Goal: Task Accomplishment & Management: Use online tool/utility

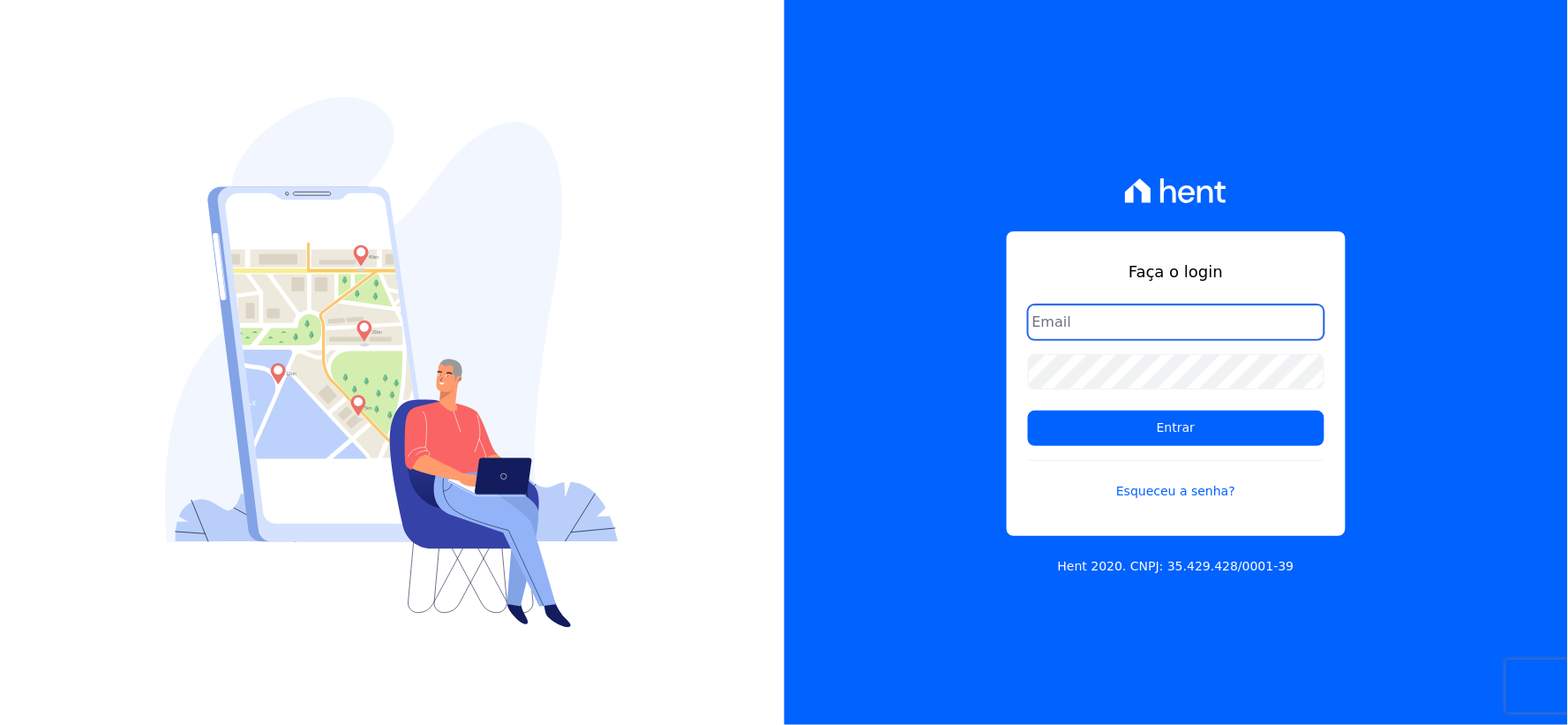
click at [1079, 332] on input "email" at bounding box center [1177, 322] width 296 height 36
type input "[EMAIL_ADDRESS][DOMAIN_NAME]"
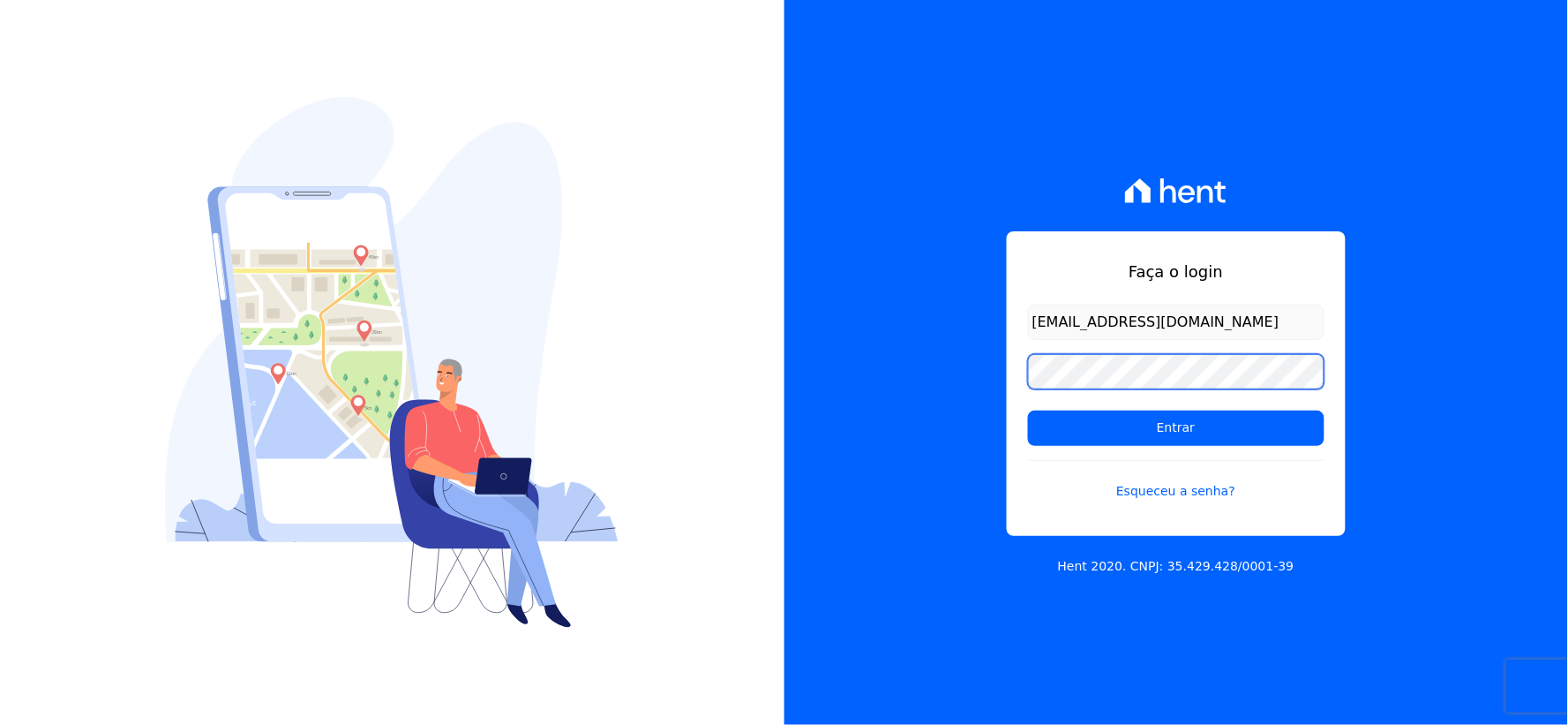
click at [738, 373] on div "Faça o login [EMAIL_ADDRESS][DOMAIN_NAME] Entrar Esqueceu a senha? Hent 2020. C…" at bounding box center [784, 362] width 1568 height 725
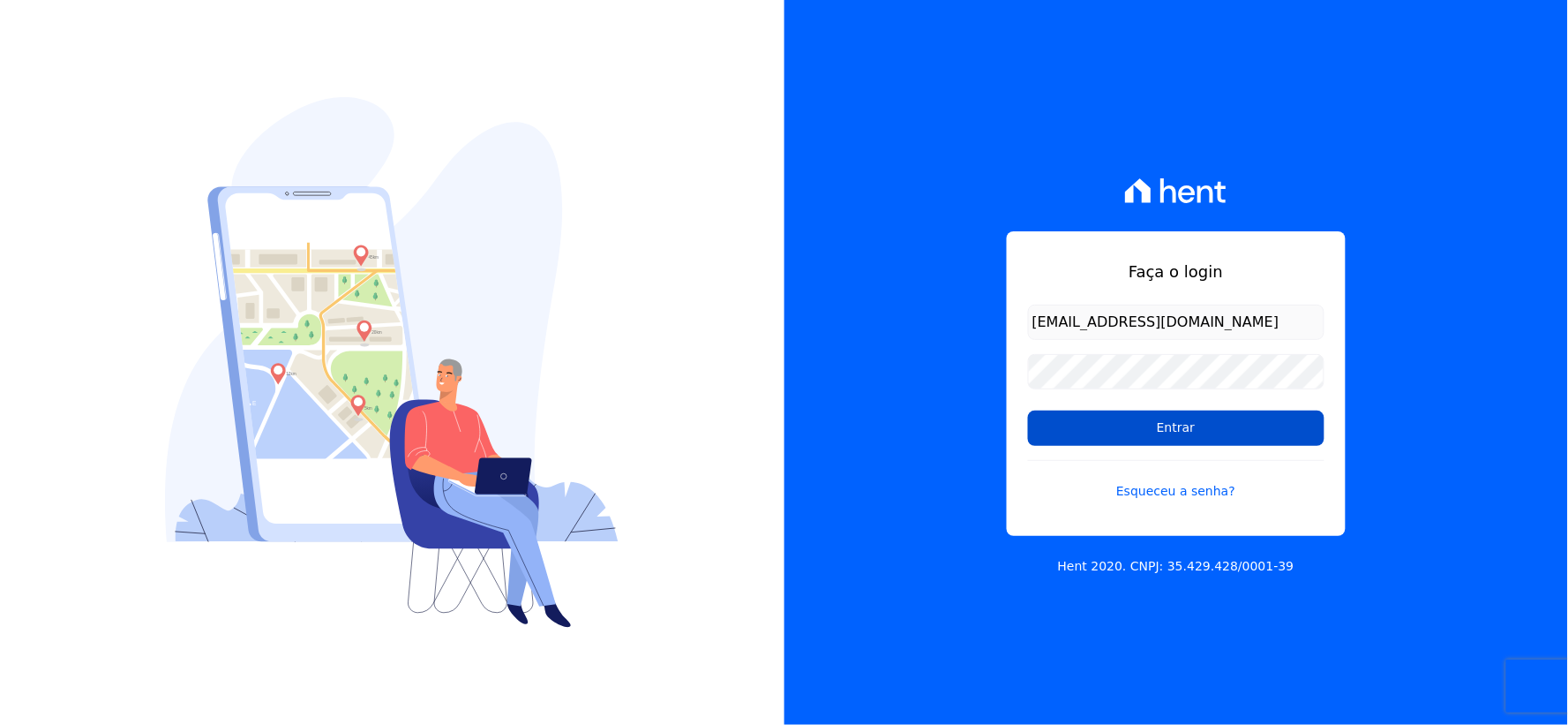
click at [1093, 433] on input "Entrar" at bounding box center [1177, 428] width 296 height 36
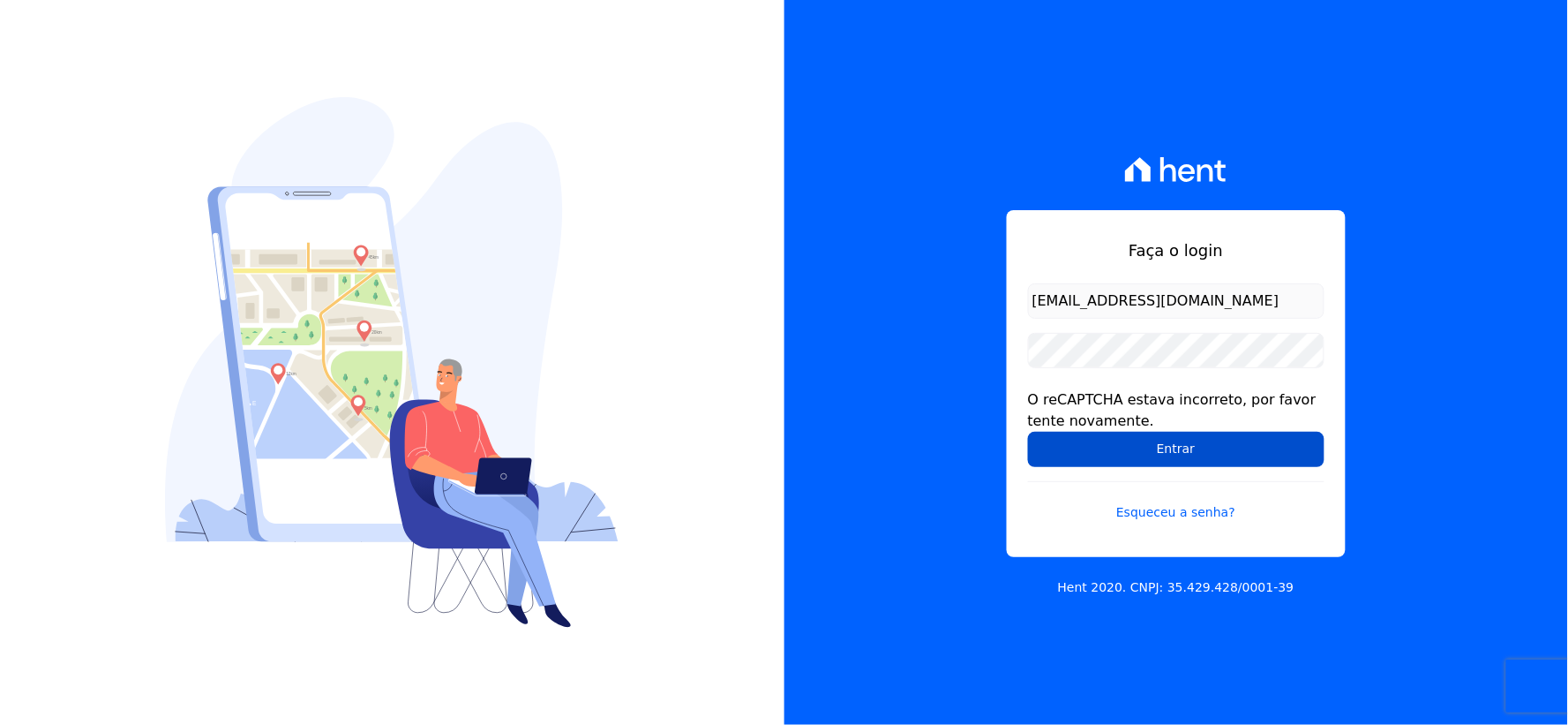
click at [1054, 448] on input "Entrar" at bounding box center [1177, 449] width 296 height 36
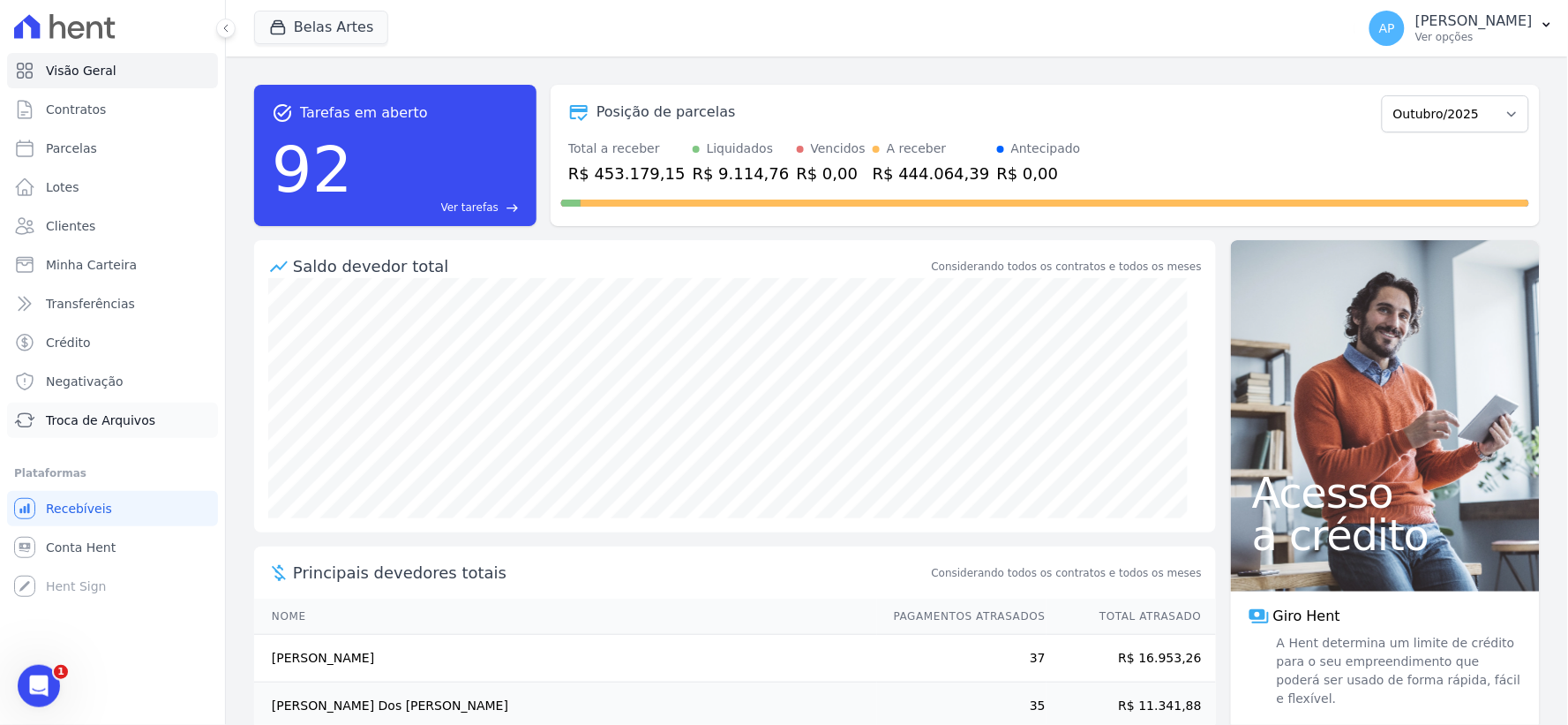
click at [89, 409] on link "Troca de Arquivos" at bounding box center [112, 420] width 211 height 36
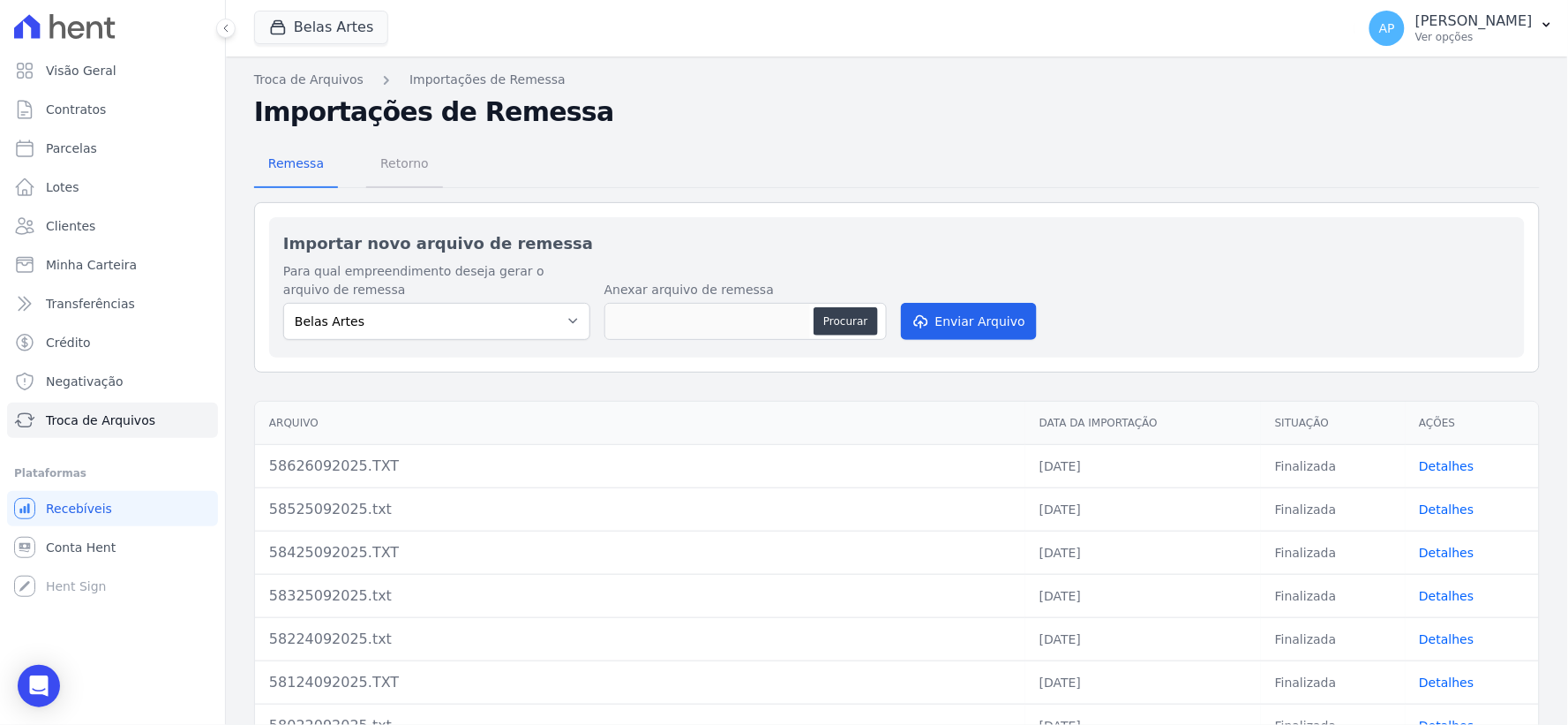
click at [400, 148] on span "Retorno" at bounding box center [404, 163] width 69 height 36
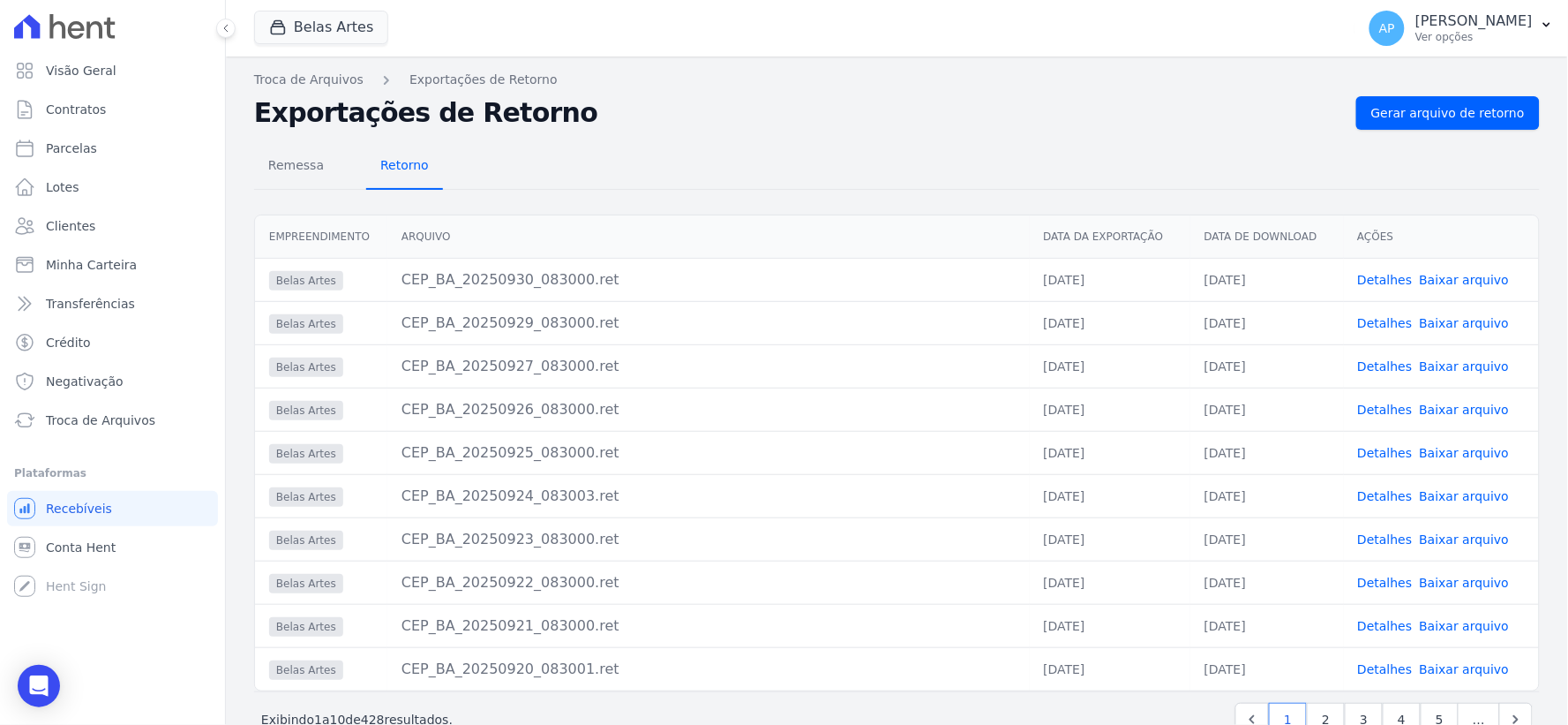
click at [397, 162] on span "Retorno" at bounding box center [404, 165] width 69 height 36
